Goal: Task Accomplishment & Management: Manage account settings

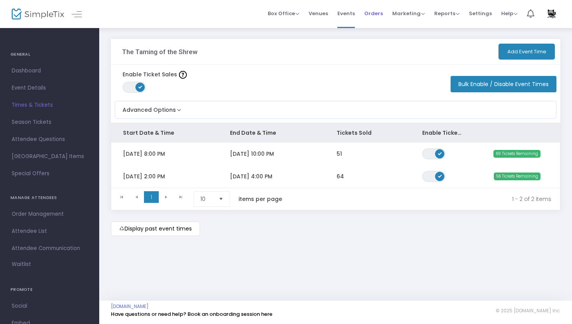
click at [380, 15] on span "Orders" at bounding box center [373, 14] width 19 height 20
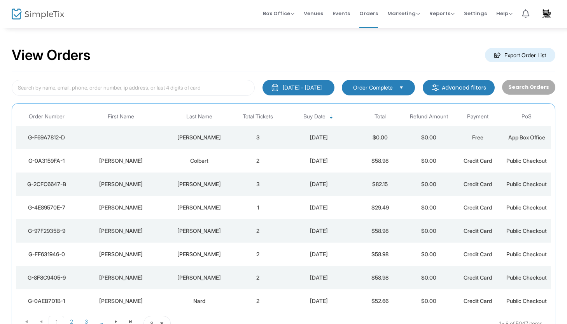
click at [319, 161] on div "[DATE]" at bounding box center [318, 161] width 69 height 8
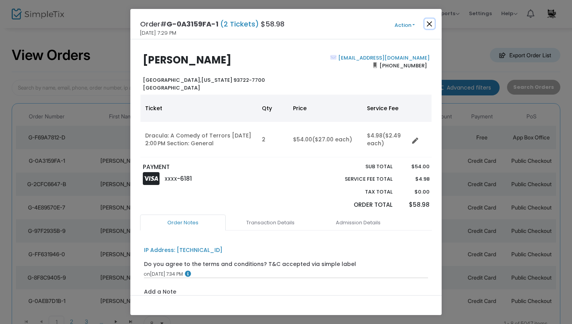
click at [429, 25] on button "Close" at bounding box center [429, 24] width 10 height 10
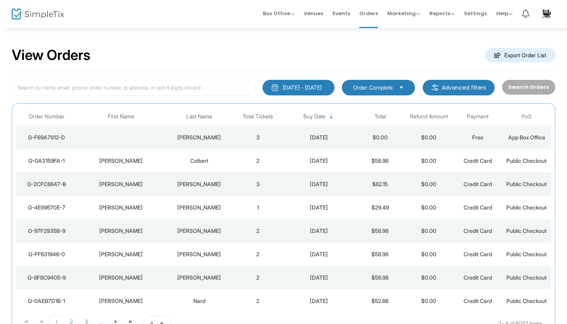
click at [211, 135] on div "[PERSON_NAME]" at bounding box center [199, 137] width 65 height 8
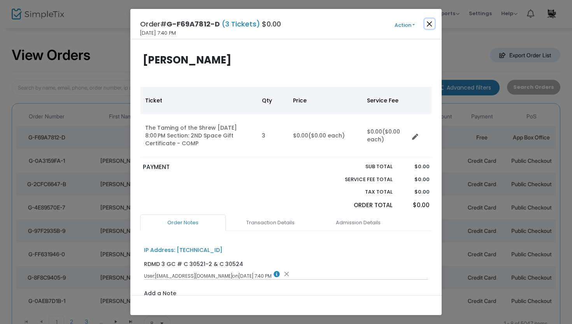
click at [433, 24] on button "Close" at bounding box center [429, 24] width 10 height 10
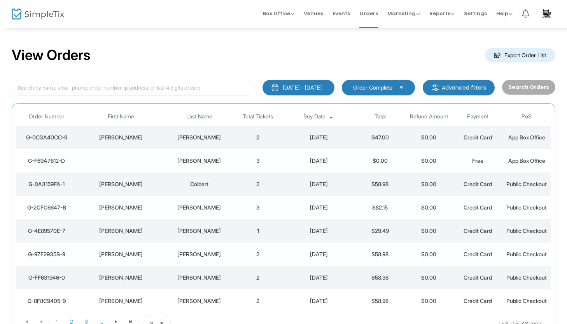
click at [141, 138] on div "[PERSON_NAME]" at bounding box center [121, 137] width 84 height 8
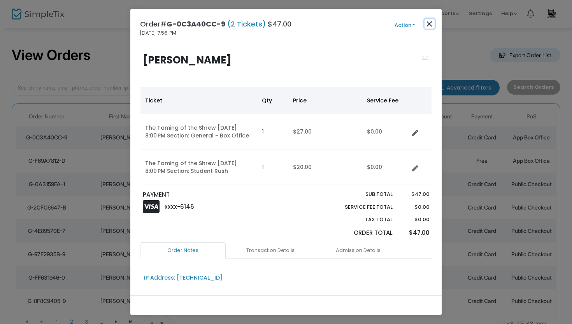
click at [431, 24] on button "Close" at bounding box center [429, 24] width 10 height 10
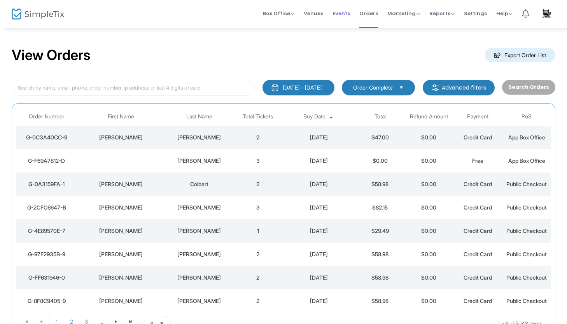
click at [345, 13] on span "Events" at bounding box center [342, 14] width 18 height 20
